Goal: Information Seeking & Learning: Check status

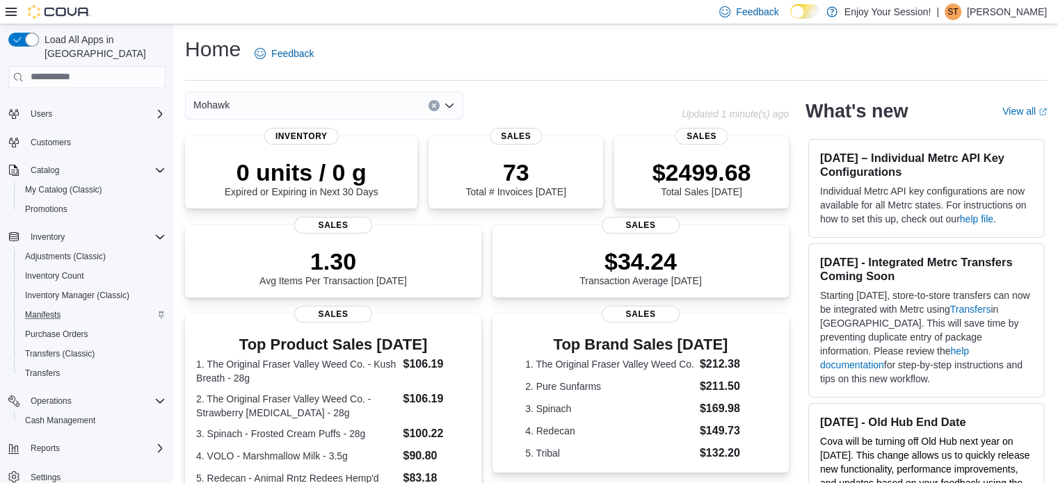
scroll to position [61, 0]
click at [50, 442] on span "Reports" at bounding box center [45, 447] width 29 height 11
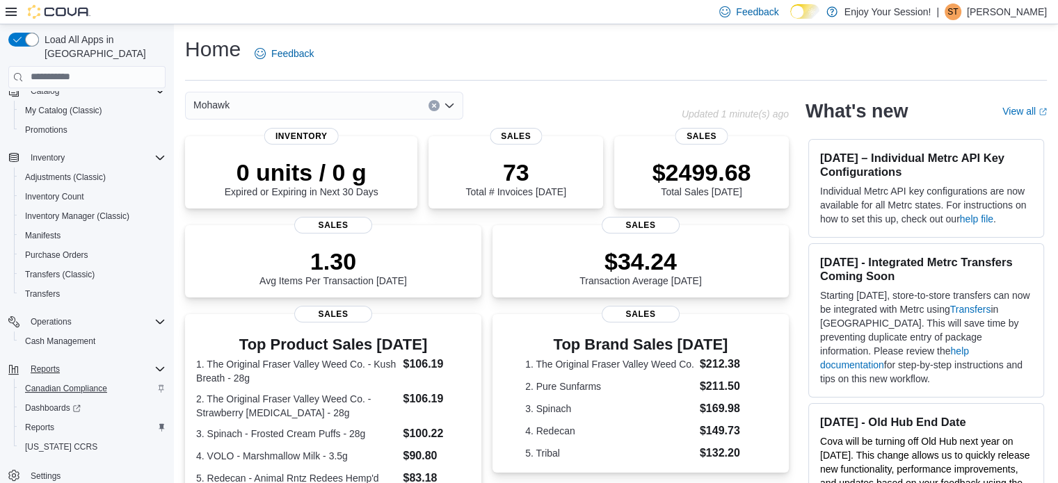
scroll to position [139, 0]
click at [45, 422] on span "Reports" at bounding box center [39, 427] width 29 height 11
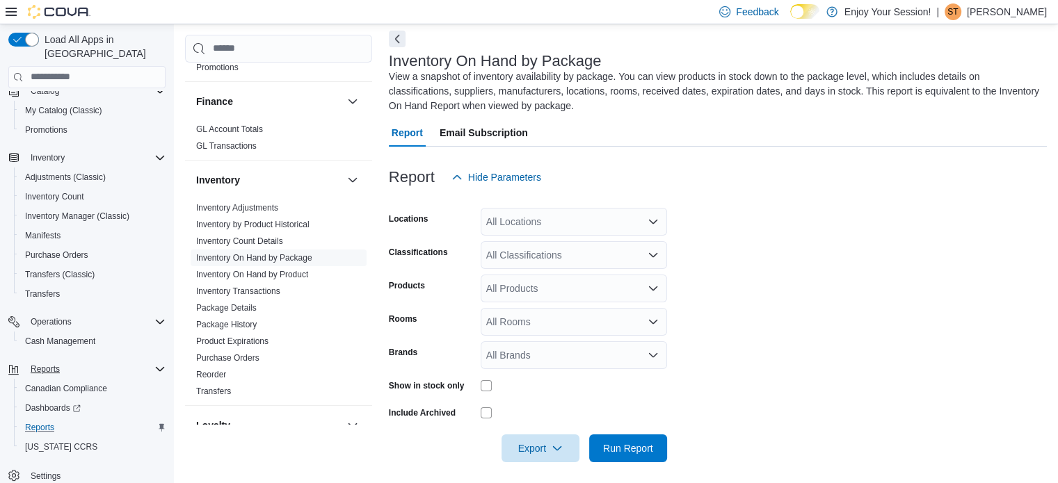
scroll to position [871, 0]
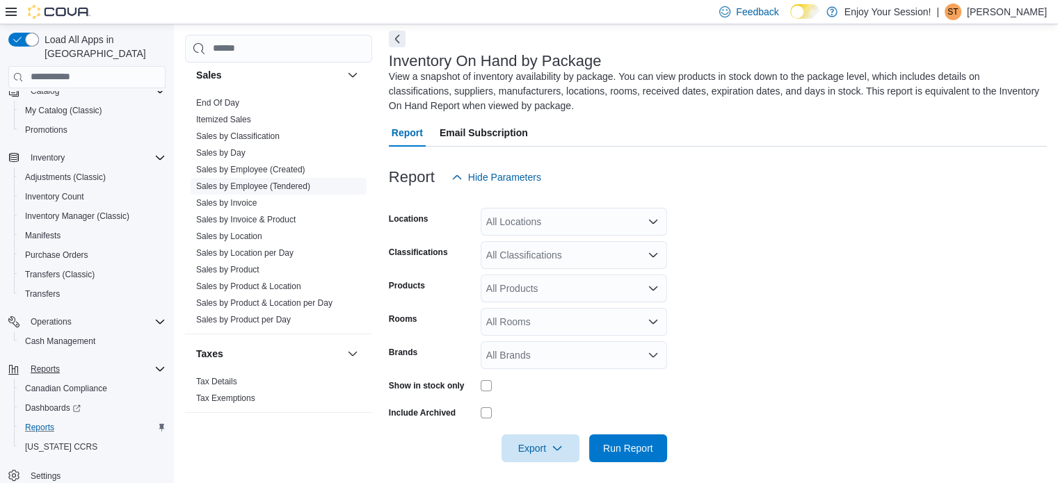
click at [291, 184] on link "Sales by Employee (Tendered)" at bounding box center [253, 187] width 114 height 10
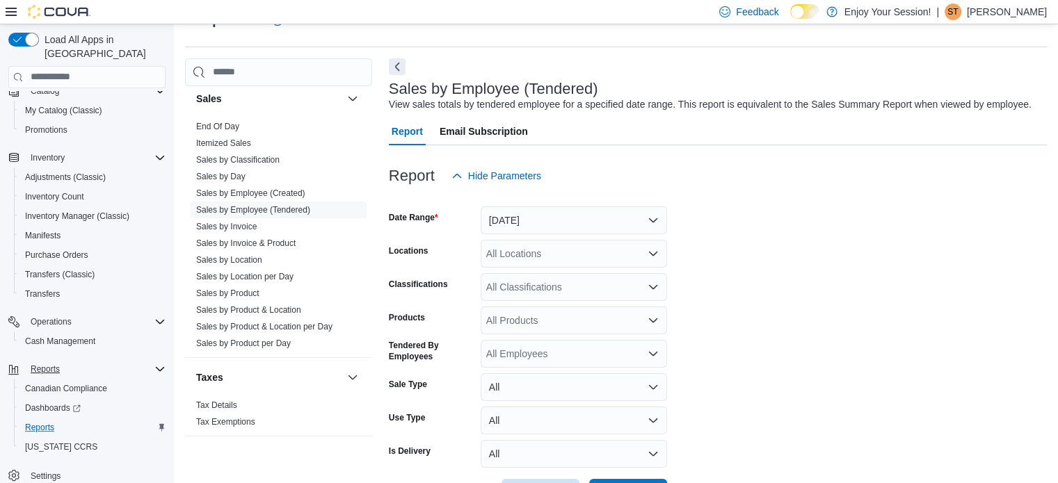
scroll to position [32, 0]
click at [401, 68] on button "Next" at bounding box center [397, 67] width 17 height 17
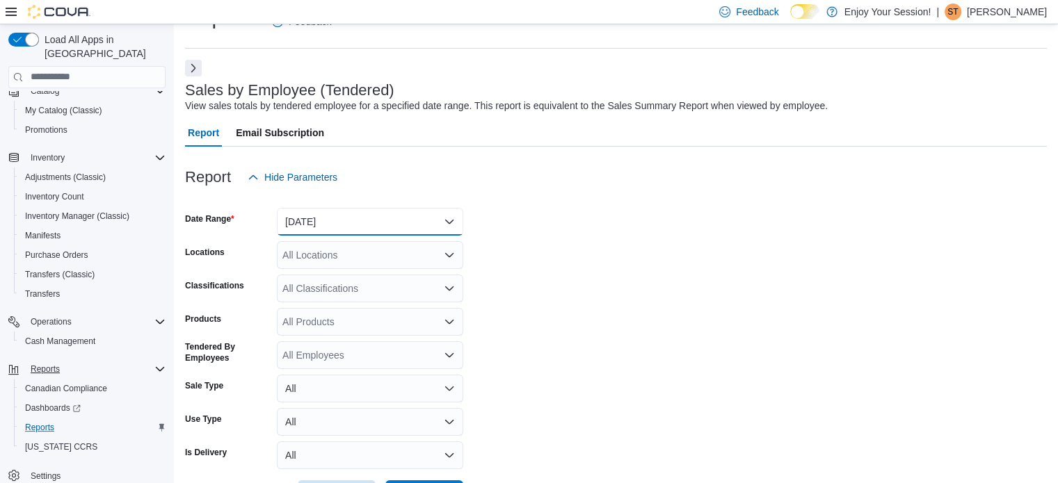
click at [435, 213] on button "[DATE]" at bounding box center [370, 222] width 186 height 28
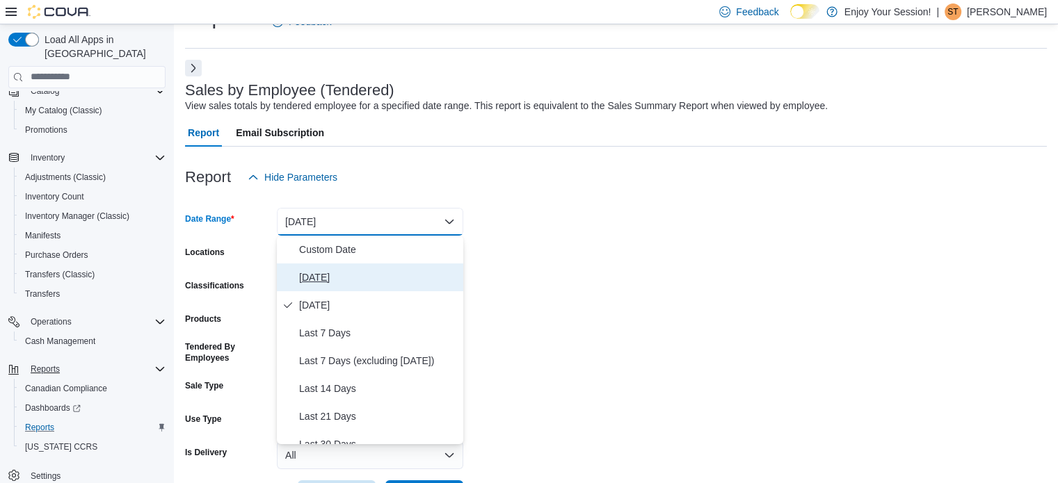
click at [392, 278] on span "[DATE]" at bounding box center [378, 277] width 159 height 17
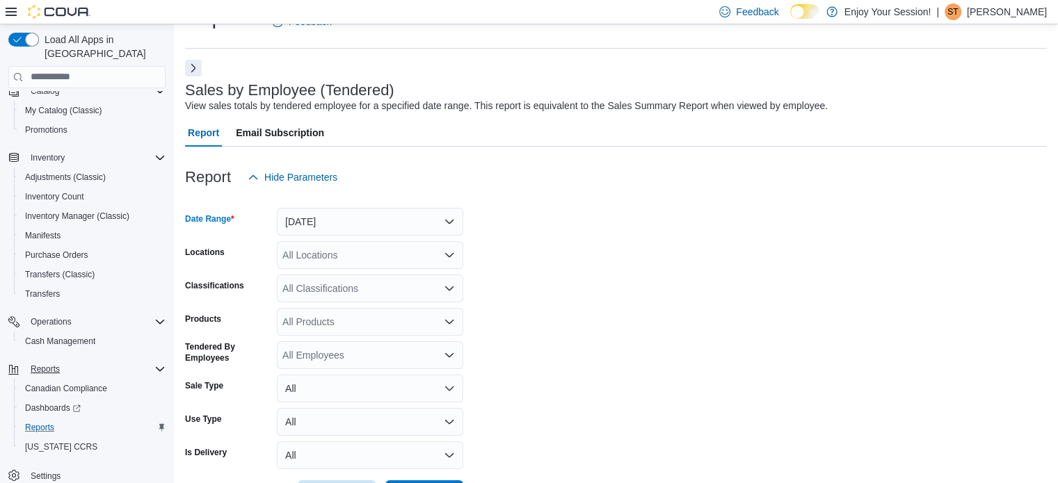
click at [380, 266] on div "All Locations" at bounding box center [370, 255] width 186 height 28
type input "***"
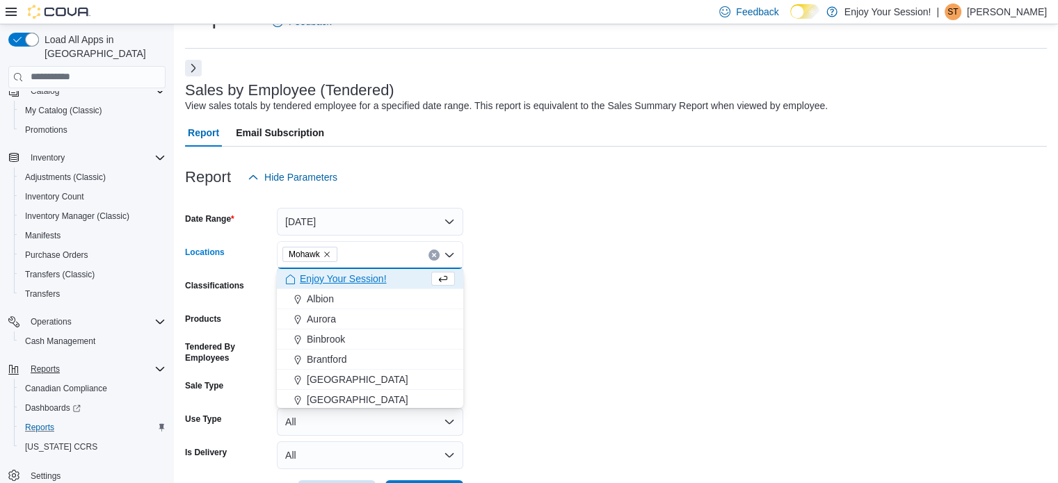
click at [659, 301] on form "Date Range [DATE] Locations Mohawk Combo box. Selected. Mohawk. Press Backspace…" at bounding box center [616, 349] width 862 height 317
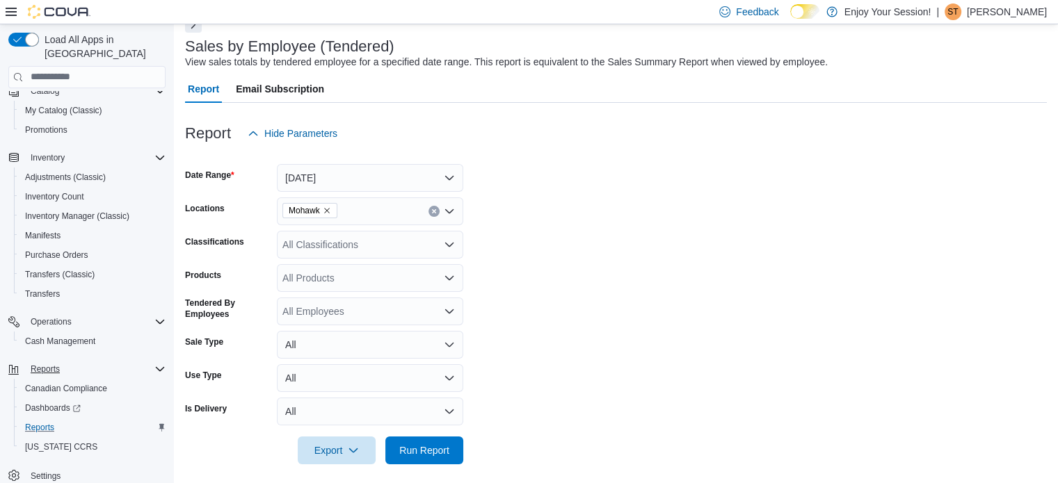
scroll to position [84, 0]
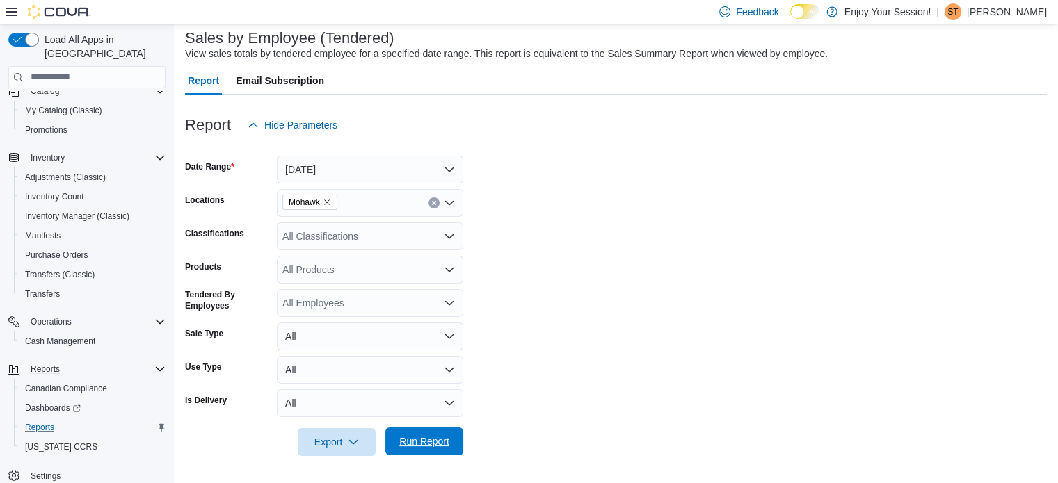
click at [429, 446] on span "Run Report" at bounding box center [424, 442] width 50 height 14
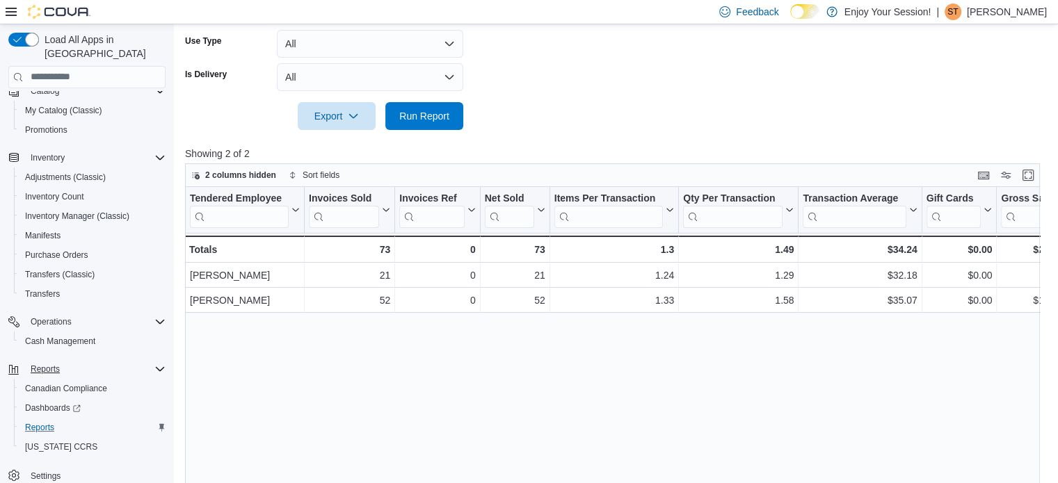
scroll to position [488, 0]
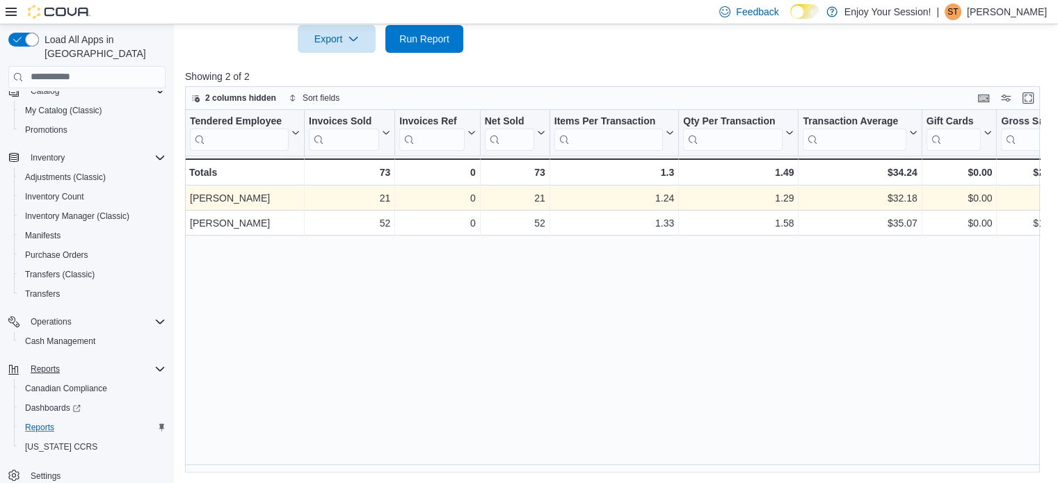
drag, startPoint x: 963, startPoint y: 274, endPoint x: 842, endPoint y: 186, distance: 149.3
click at [963, 269] on div "Tendered Employee Click to view column header actions Invoices Sold Click to vi…" at bounding box center [616, 292] width 863 height 364
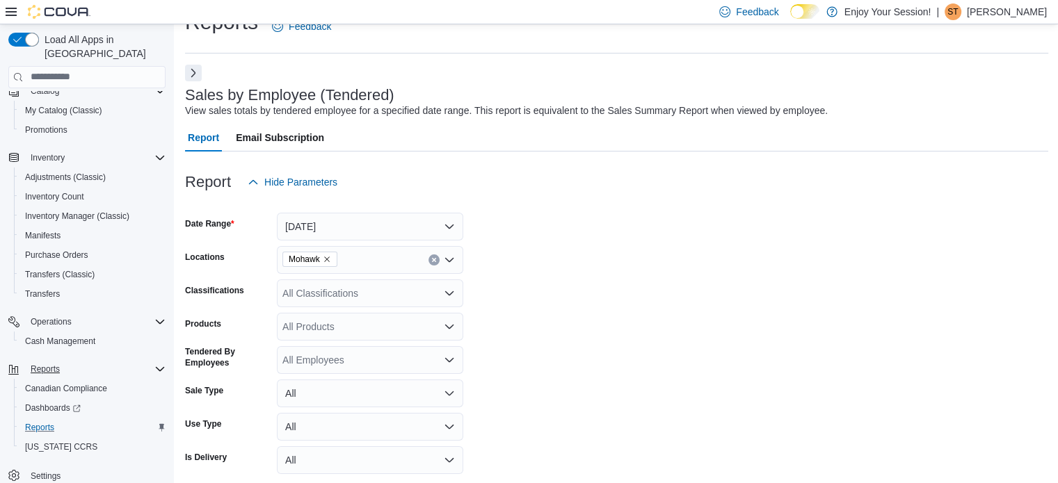
scroll to position [0, 0]
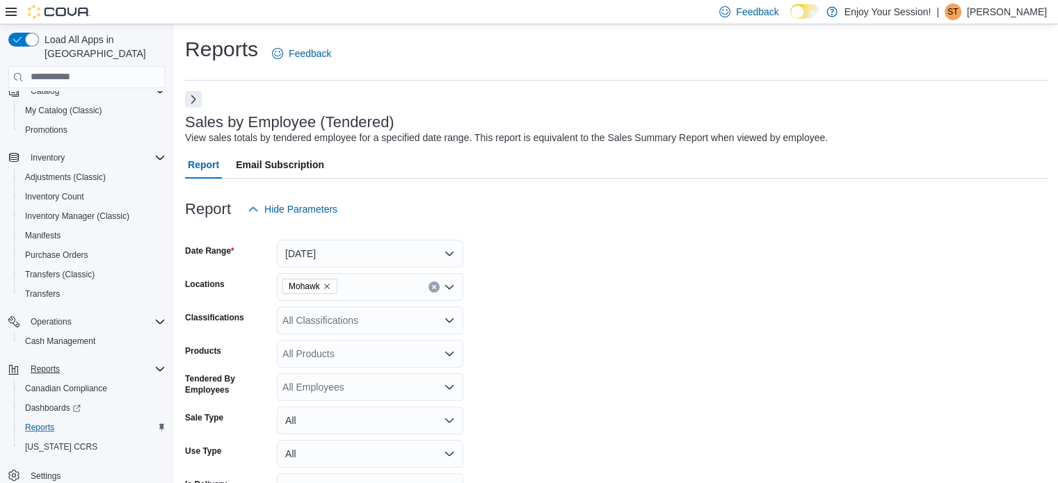
click at [189, 105] on button "Next" at bounding box center [193, 99] width 17 height 17
